Goal: Task Accomplishment & Management: Complete application form

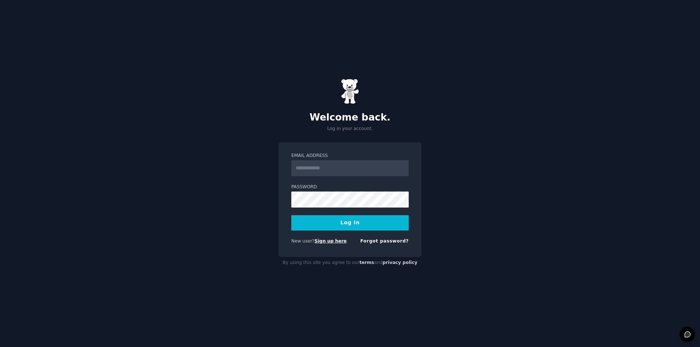
click at [331, 240] on link "Sign up here" at bounding box center [330, 241] width 32 height 5
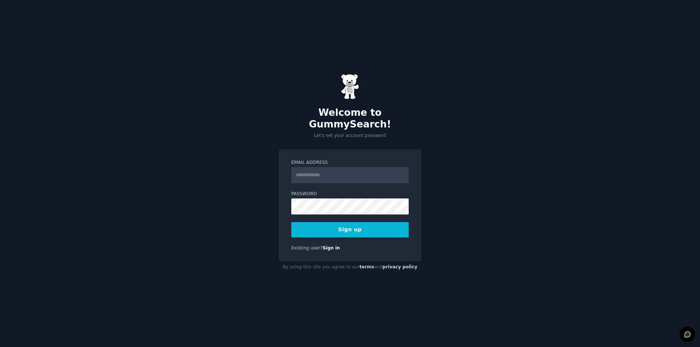
click at [365, 170] on input "Email Address" at bounding box center [349, 175] width 117 height 16
type input "**********"
click at [222, 218] on div "**********" at bounding box center [350, 173] width 700 height 347
click at [334, 223] on button "Sign up" at bounding box center [349, 229] width 117 height 15
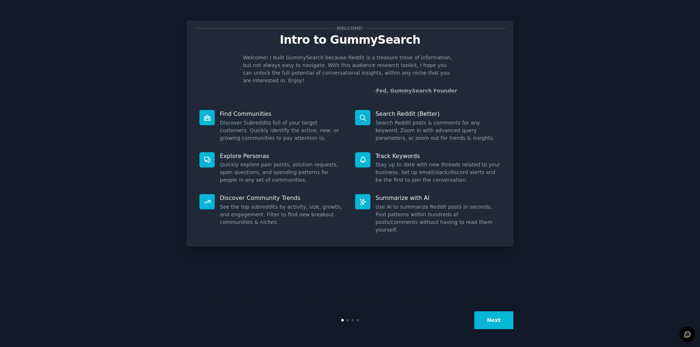
click at [359, 250] on div "Welcome! Intro to GummySearch Welcome! I built GummySearch because Reddit is a …" at bounding box center [350, 173] width 326 height 327
click at [483, 317] on button "Next" at bounding box center [493, 321] width 39 height 18
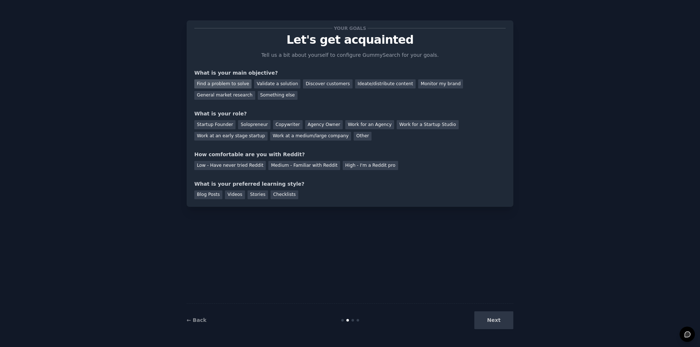
click at [215, 86] on div "Find a problem to solve" at bounding box center [222, 83] width 57 height 9
click at [281, 84] on div "Validate a solution" at bounding box center [277, 83] width 46 height 9
click at [230, 82] on div "Find a problem to solve" at bounding box center [222, 83] width 57 height 9
click at [353, 138] on div "Other" at bounding box center [362, 136] width 18 height 9
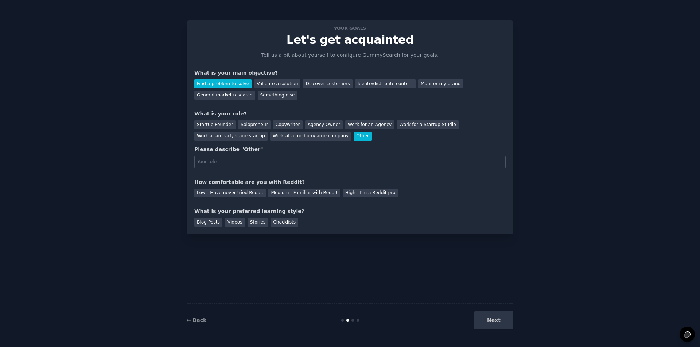
click at [239, 159] on input "text" at bounding box center [349, 162] width 311 height 12
click at [223, 127] on div "Startup Founder" at bounding box center [214, 124] width 41 height 9
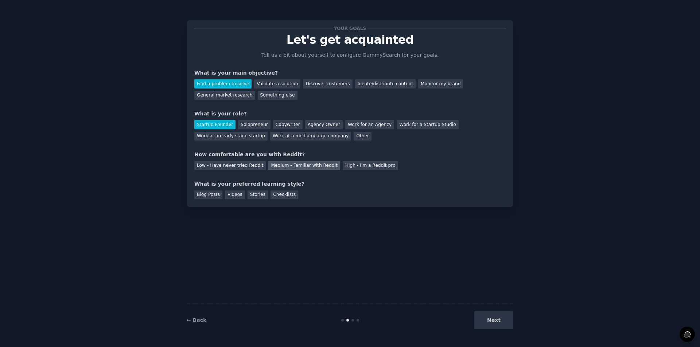
click at [298, 168] on div "Medium - Familiar with Reddit" at bounding box center [303, 165] width 71 height 9
click at [271, 193] on div "Checklists" at bounding box center [284, 195] width 28 height 9
click at [503, 322] on button "Next" at bounding box center [493, 321] width 39 height 18
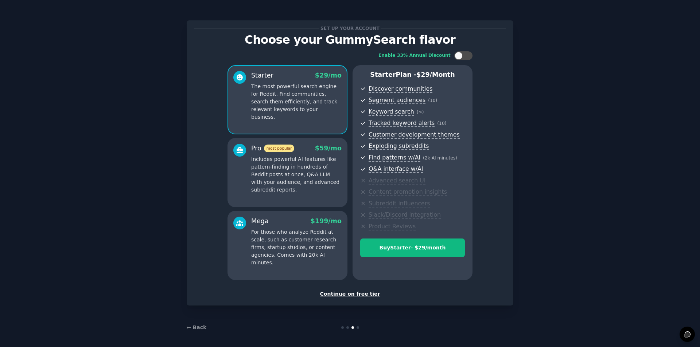
click at [338, 48] on div "Enable 33% Annual Discount Starter $ 29 /mo The most powerful search engine for…" at bounding box center [349, 165] width 311 height 239
click at [359, 293] on div "Continue on free tier" at bounding box center [349, 294] width 311 height 8
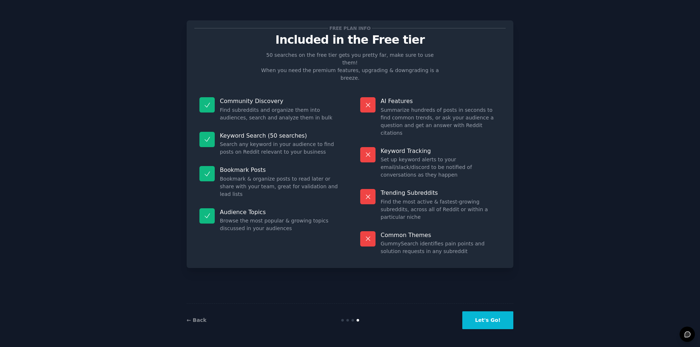
click at [480, 318] on button "Let's Go!" at bounding box center [487, 321] width 51 height 18
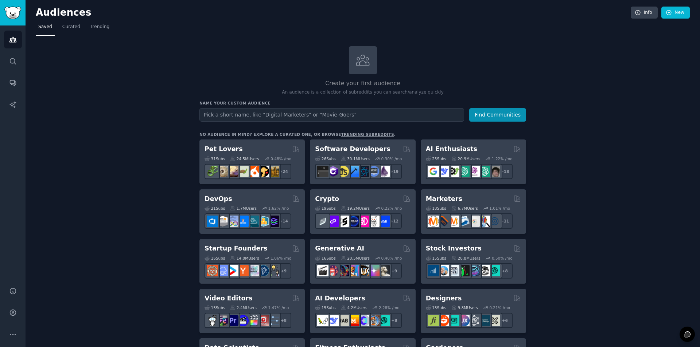
click at [225, 118] on input "text" at bounding box center [331, 114] width 265 height 13
click at [327, 111] on input "text" at bounding box center [331, 114] width 265 height 13
click at [90, 28] on span "Trending" at bounding box center [99, 27] width 19 height 7
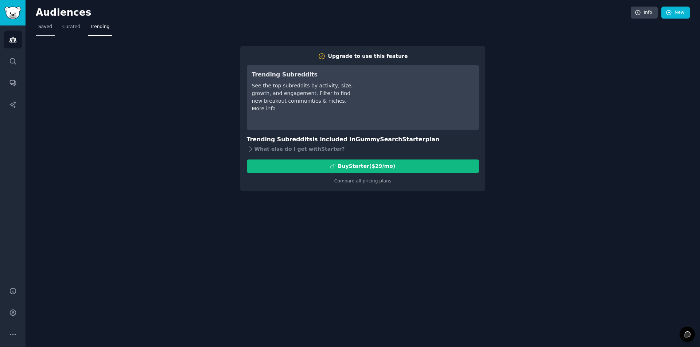
click at [44, 26] on span "Saved" at bounding box center [45, 27] width 14 height 7
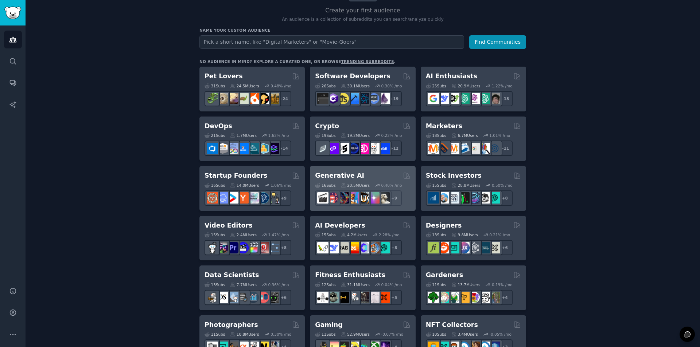
click at [366, 177] on div "Generative AI" at bounding box center [362, 175] width 95 height 9
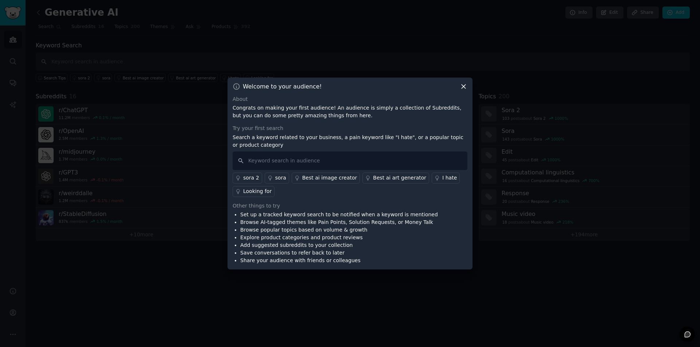
click at [462, 86] on icon at bounding box center [463, 87] width 8 height 8
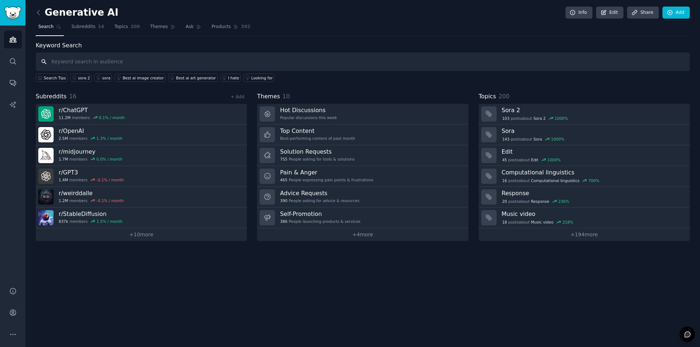
click at [71, 61] on input "text" at bounding box center [363, 61] width 654 height 19
click at [75, 62] on input "text" at bounding box center [363, 61] width 654 height 19
click at [35, 15] on div "Generative AI Info Edit Share Add Search Subreddits 16 Topics 200 Themes Ask Pr…" at bounding box center [363, 173] width 674 height 347
click at [37, 11] on icon at bounding box center [39, 13] width 8 height 8
